Goal: Task Accomplishment & Management: Manage account settings

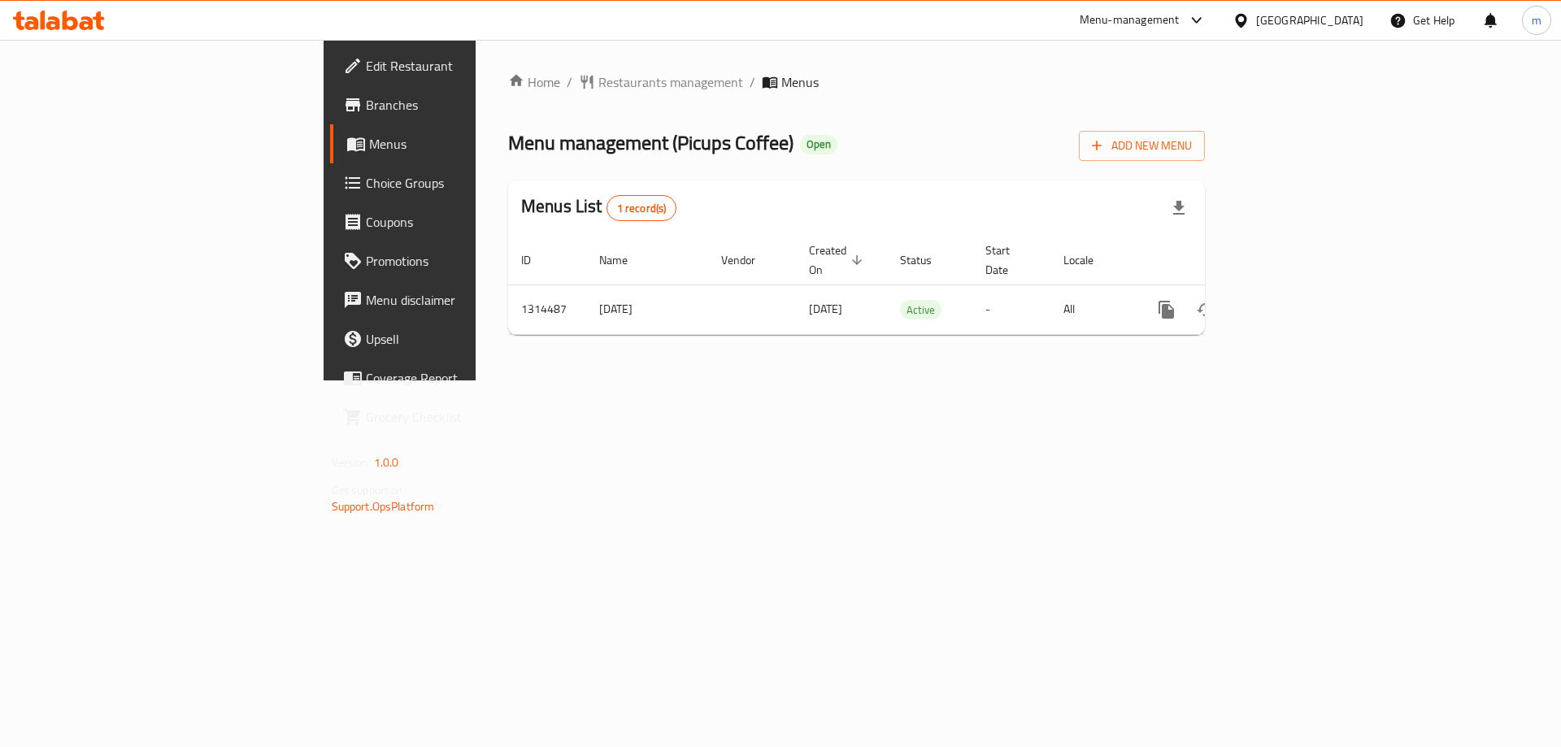
click at [366, 185] on span "Choice Groups" at bounding box center [469, 183] width 206 height 20
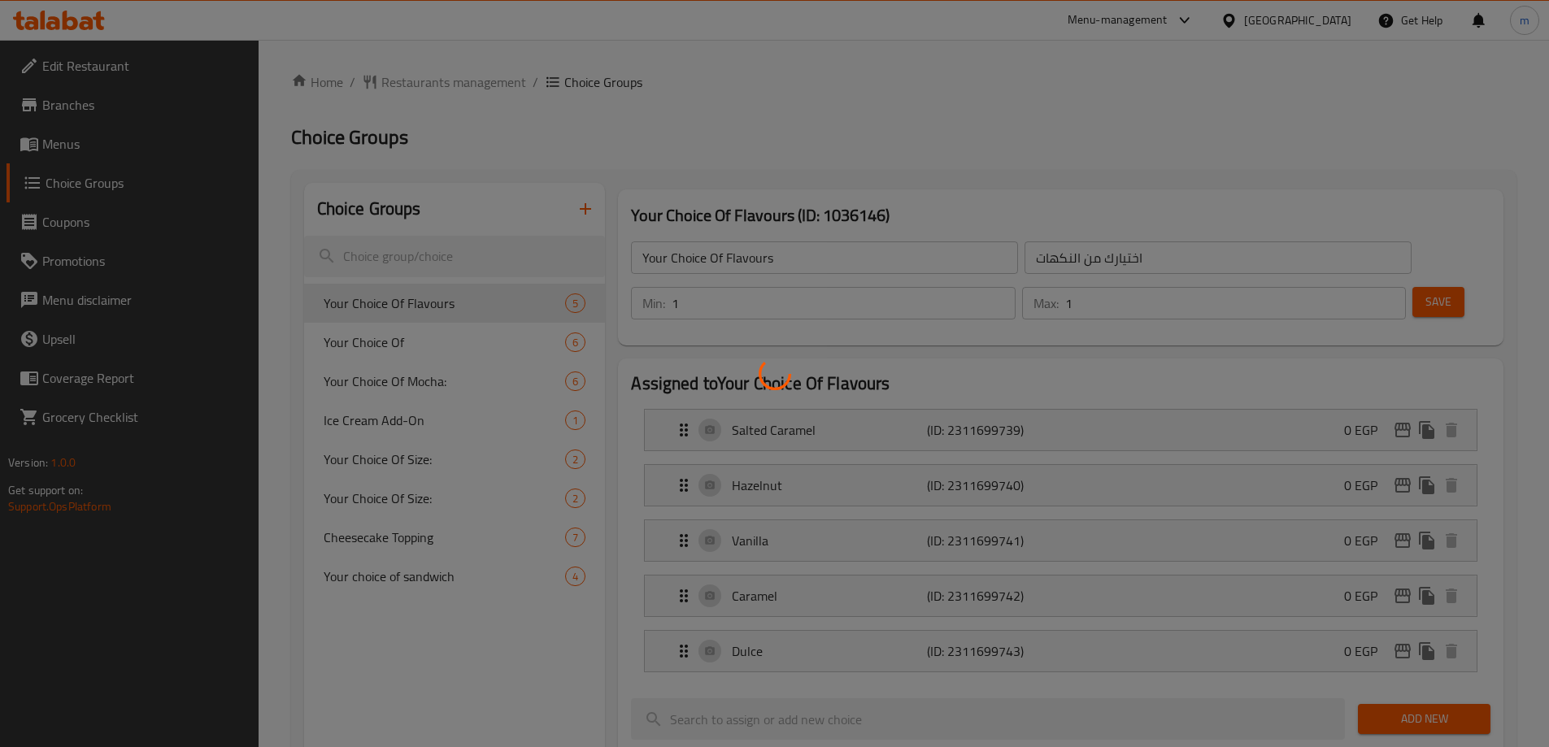
click at [464, 256] on div at bounding box center [774, 373] width 1549 height 747
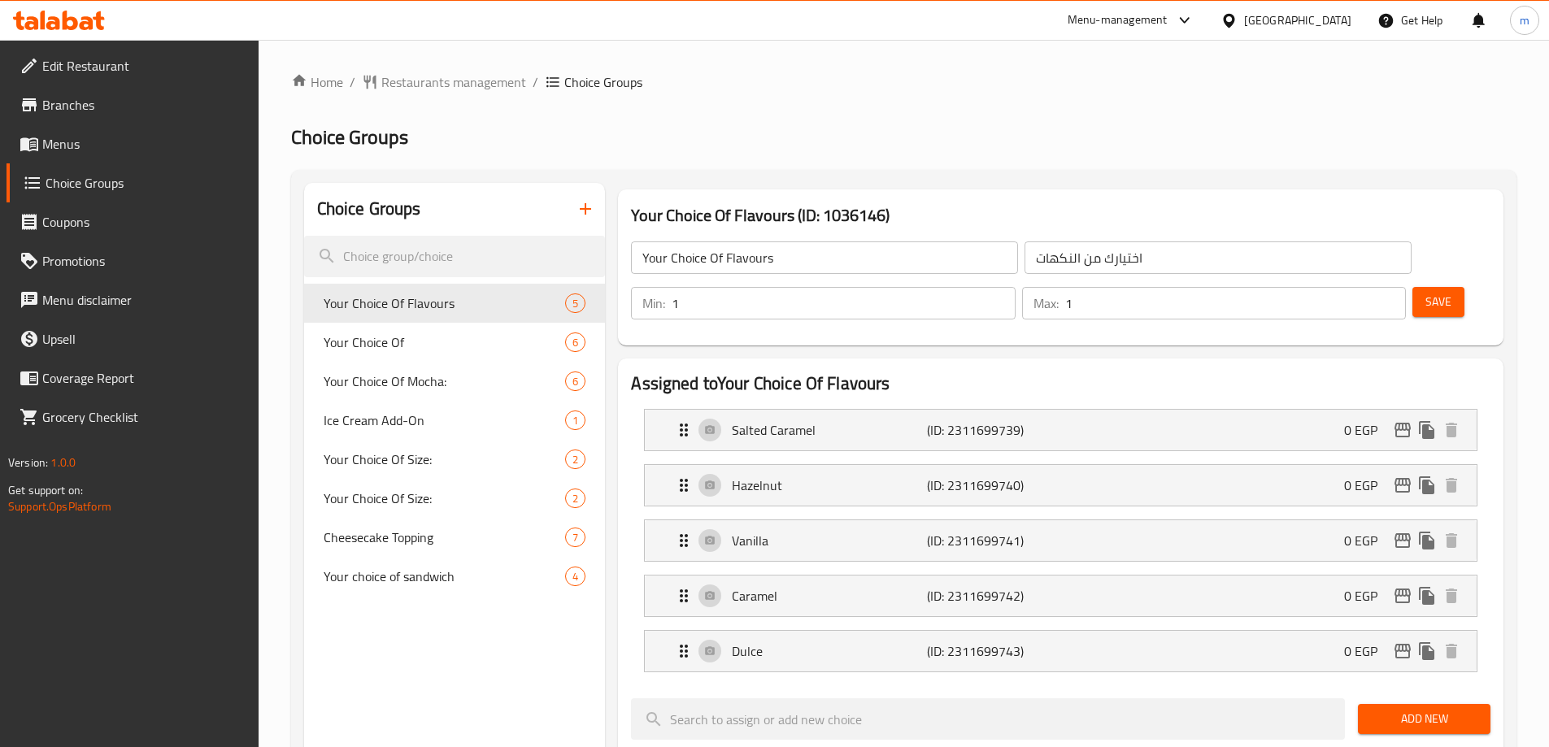
click at [464, 256] on input "search" at bounding box center [455, 256] width 302 height 41
paste input "Choice of Mocha"
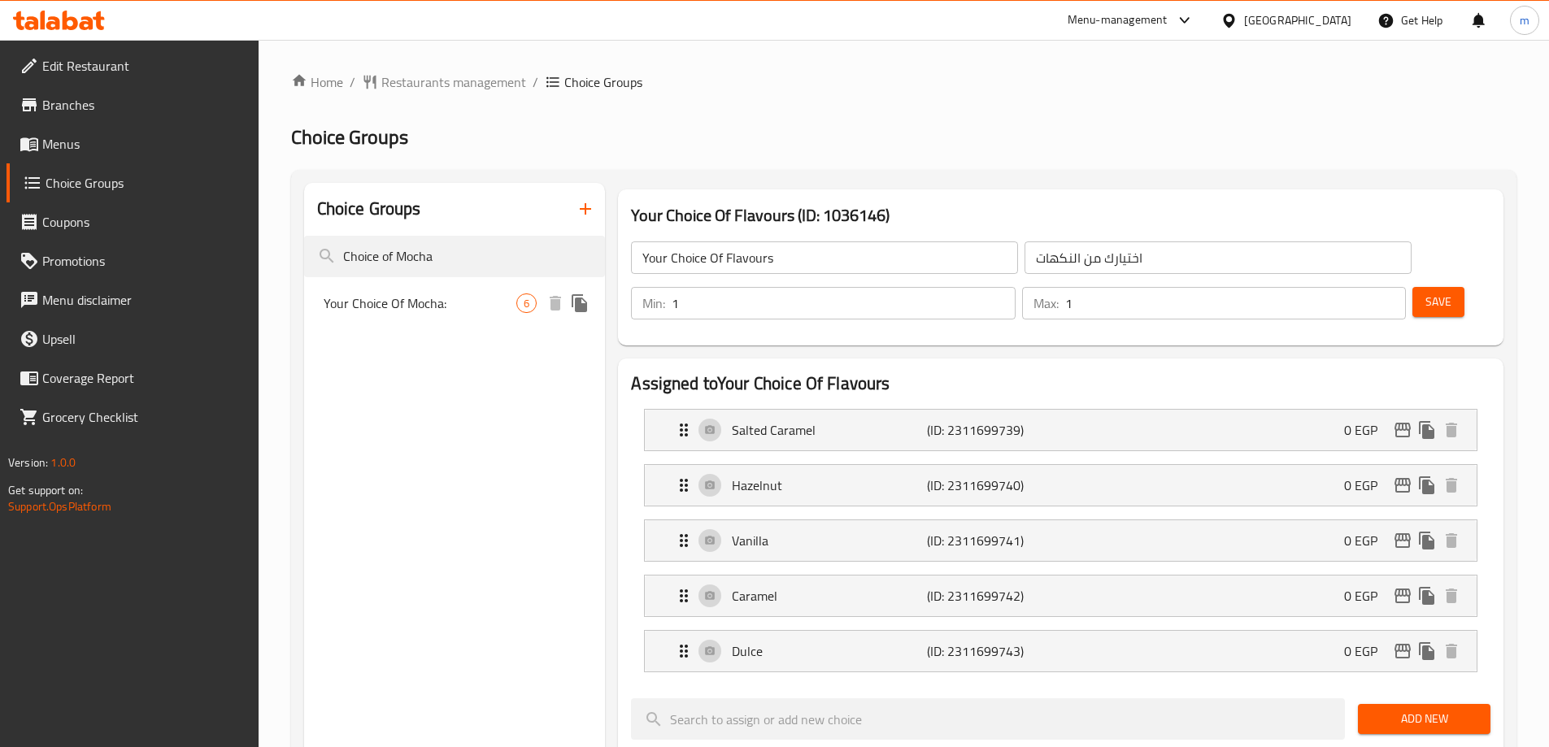
type input "Choice of Mocha"
click at [470, 314] on div "Your Choice Of Mocha: 6" at bounding box center [455, 303] width 302 height 39
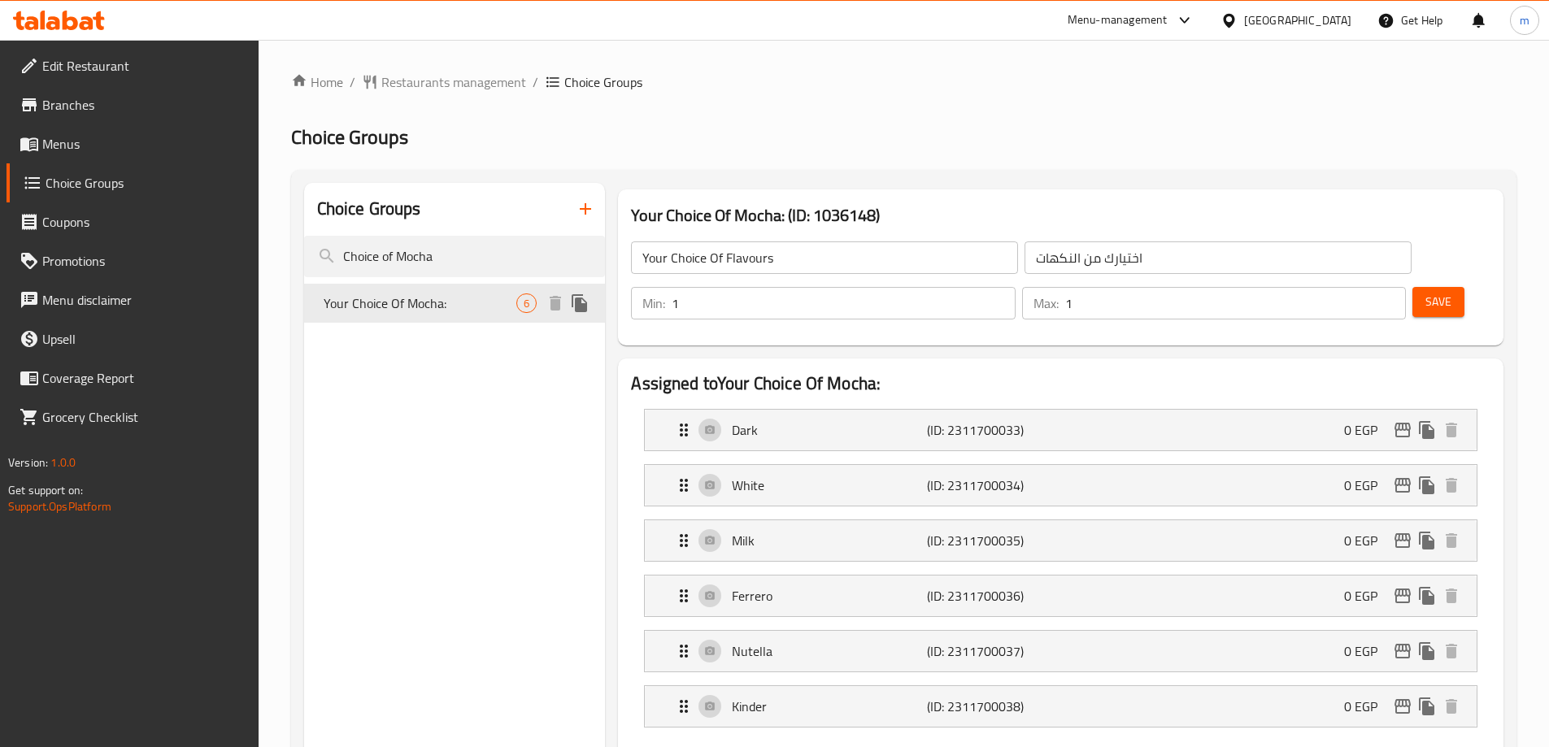
type input "Your Choice Of Mocha:"
type input "اختيارك من الموكا:"
click at [440, 80] on span "Restaurants management" at bounding box center [453, 82] width 145 height 20
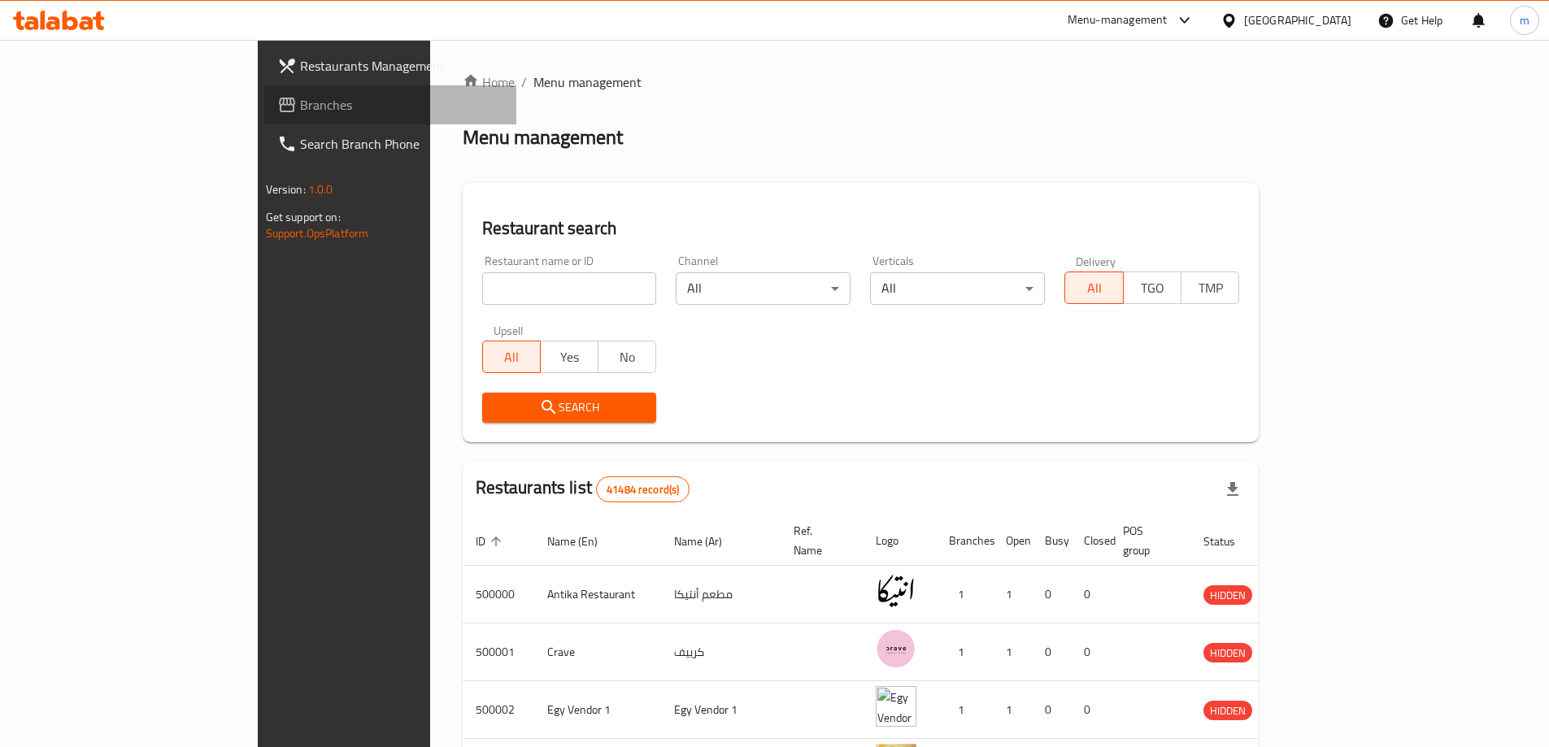
click at [264, 120] on link "Branches" at bounding box center [390, 104] width 252 height 39
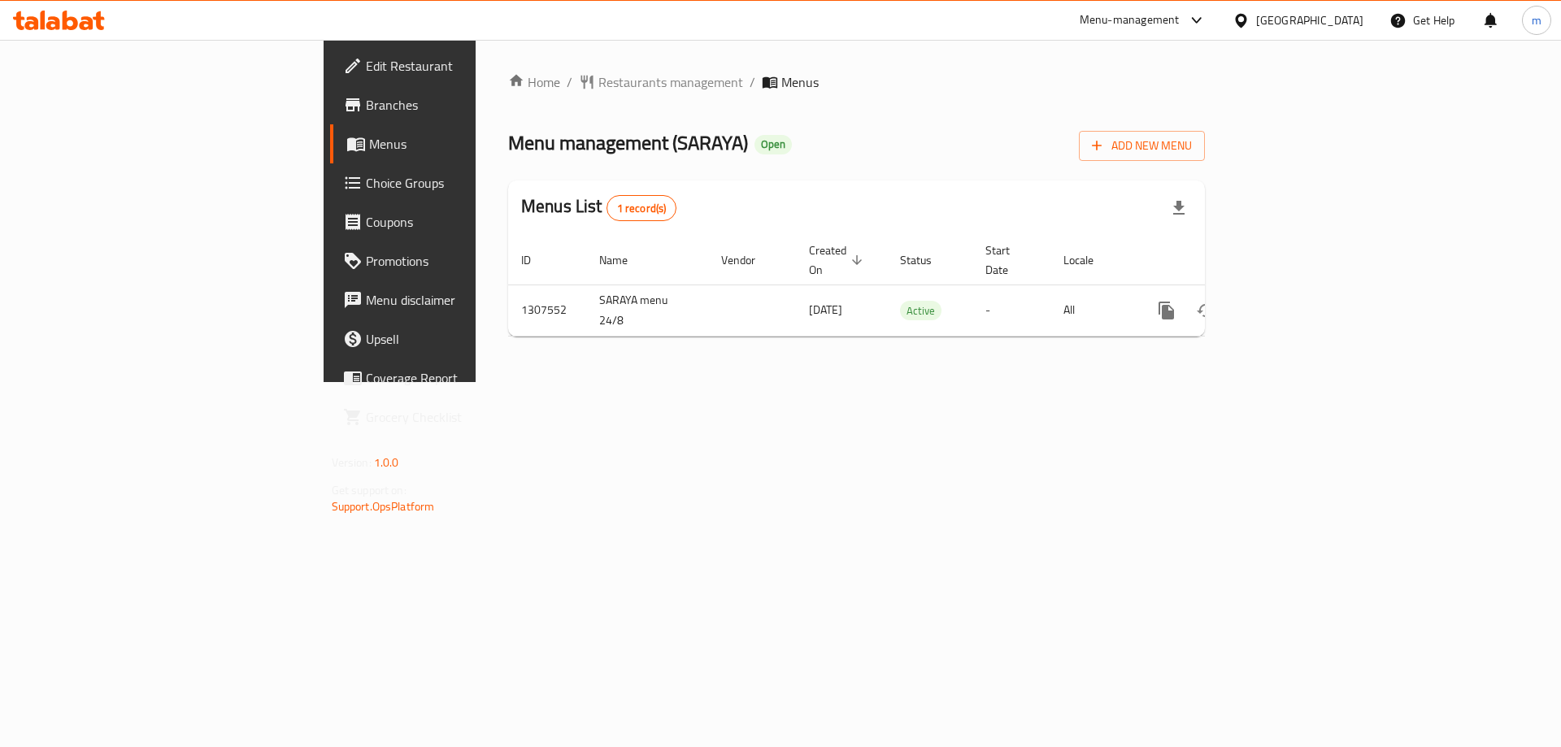
click at [369, 149] on span "Menus" at bounding box center [470, 144] width 202 height 20
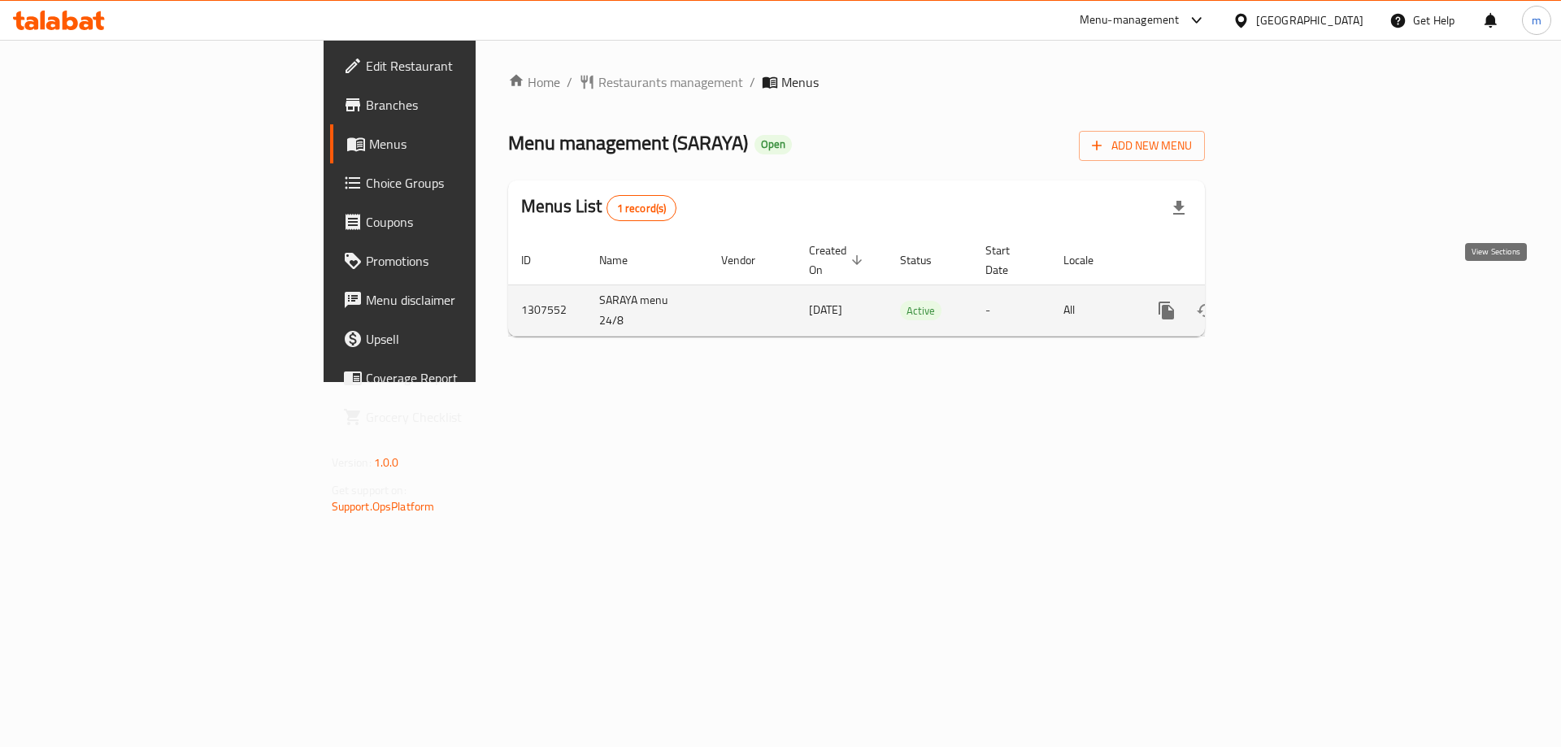
click at [1304, 291] on link "enhanced table" at bounding box center [1284, 310] width 39 height 39
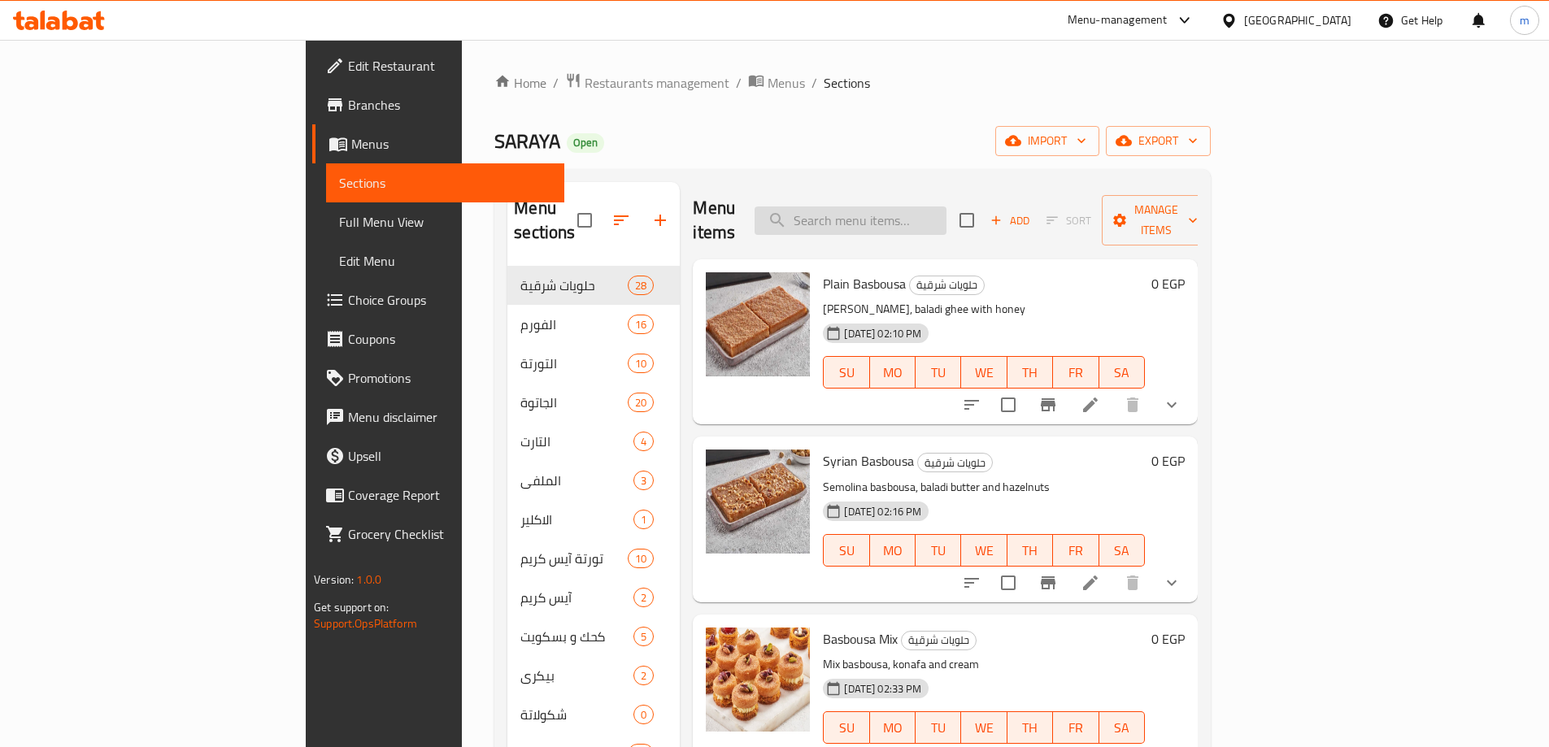
click at [947, 219] on input "search" at bounding box center [851, 221] width 192 height 28
paste input "Mini baked"
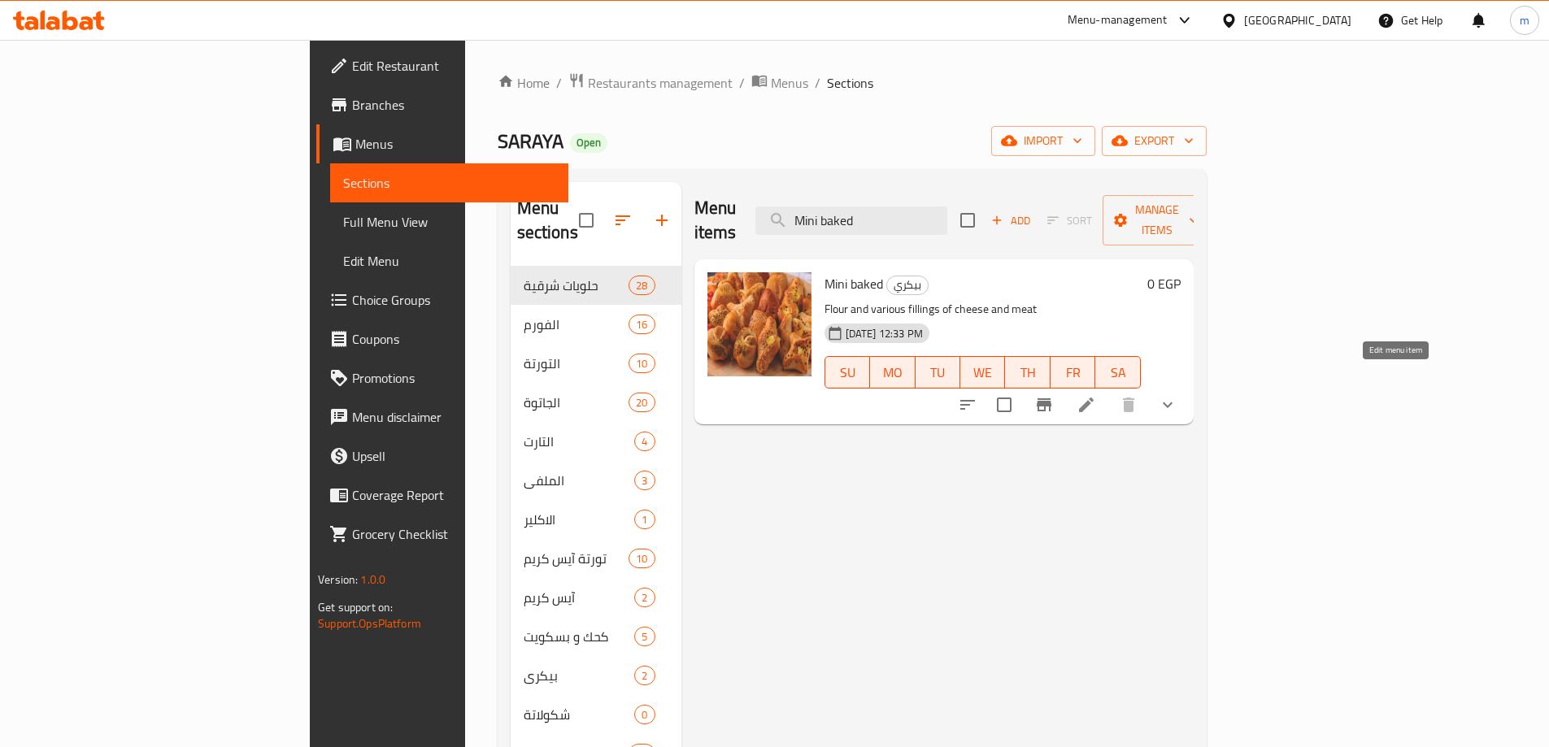
type input "Mini baked"
click at [1096, 395] on icon at bounding box center [1087, 405] width 20 height 20
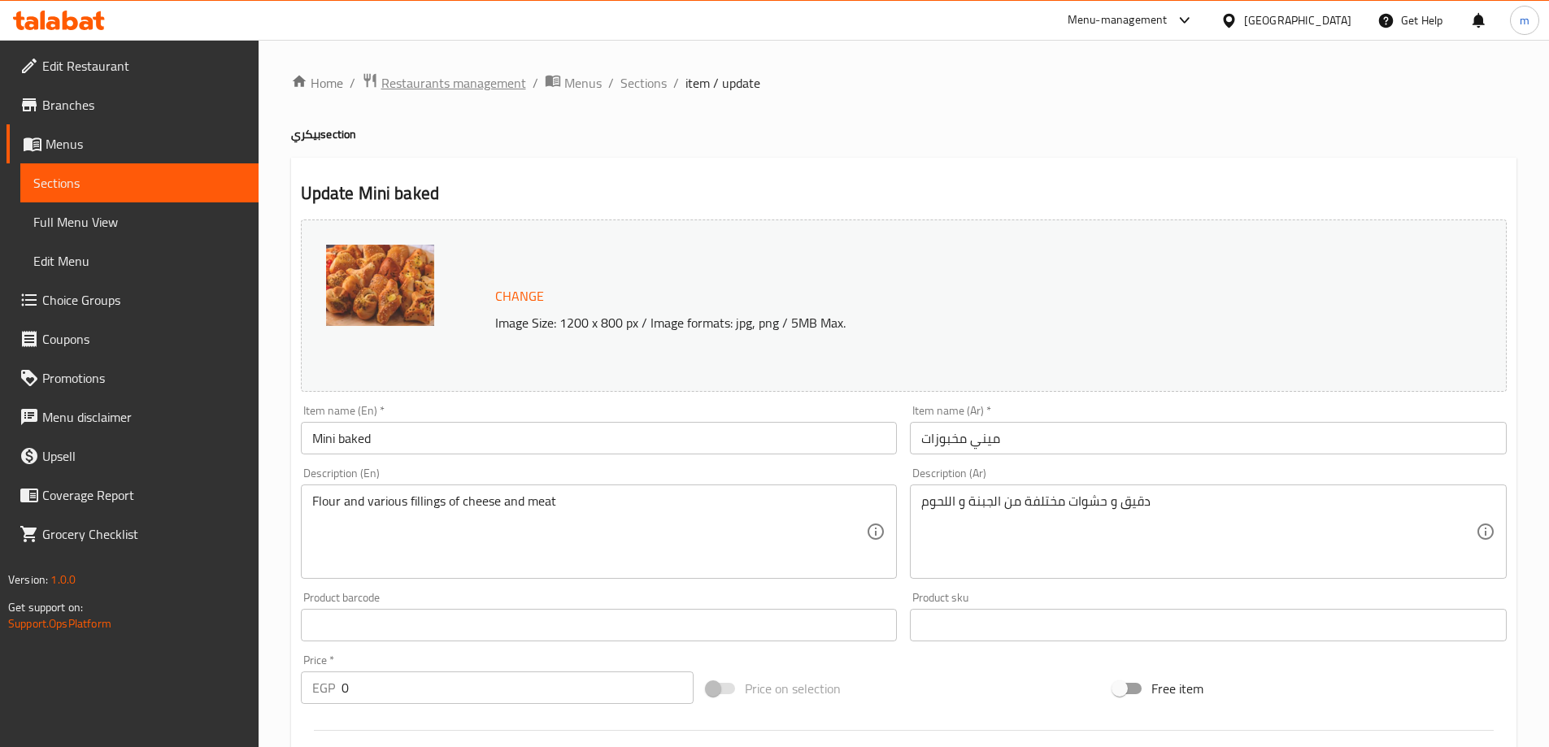
click at [475, 83] on span "Restaurants management" at bounding box center [453, 83] width 145 height 20
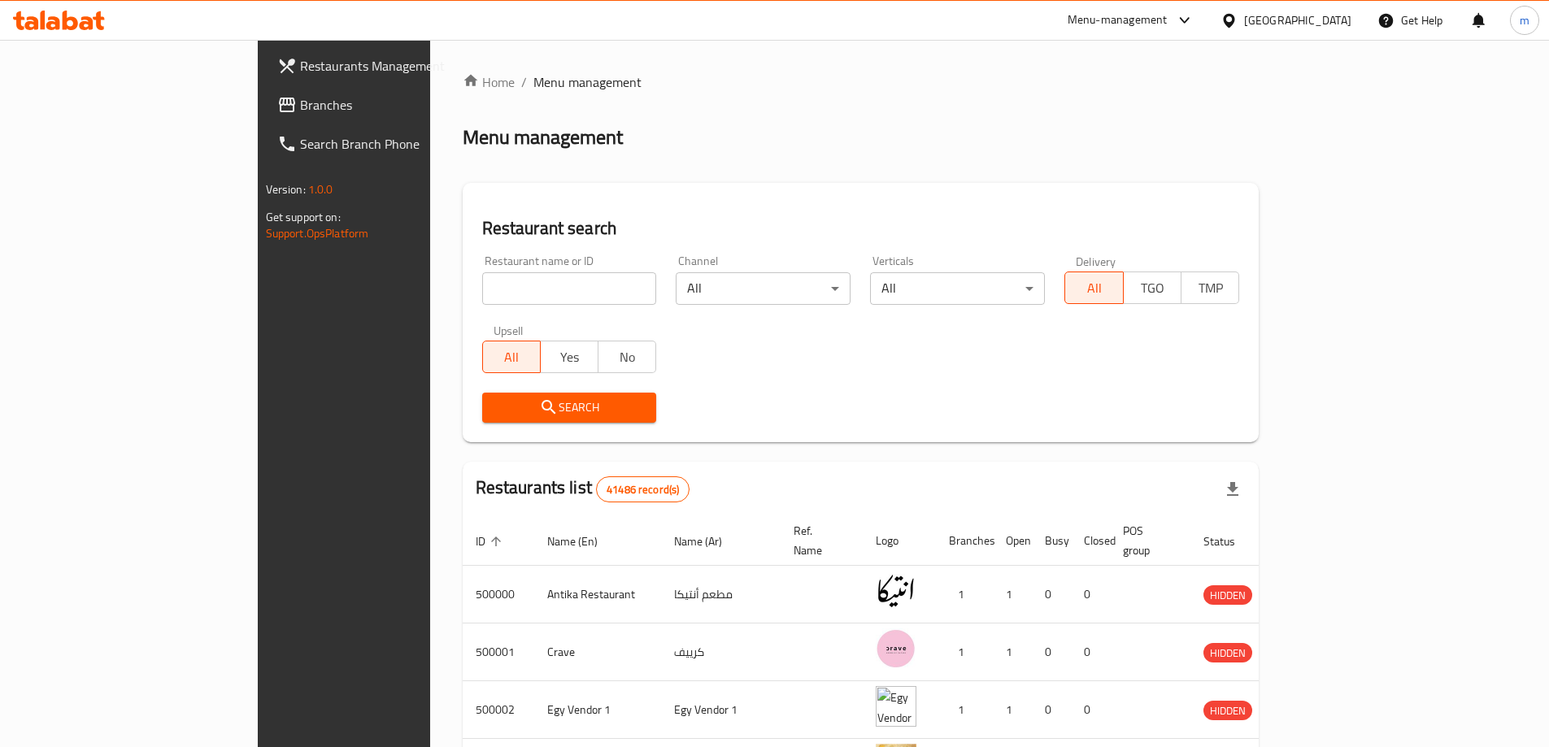
click at [300, 106] on span "Branches" at bounding box center [401, 105] width 203 height 20
